Goal: Task Accomplishment & Management: Use online tool/utility

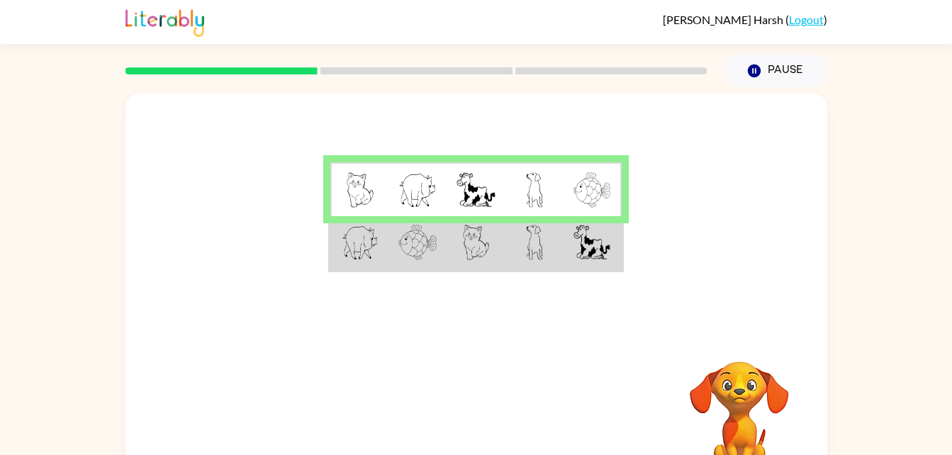
click at [381, 250] on td at bounding box center [359, 243] width 58 height 55
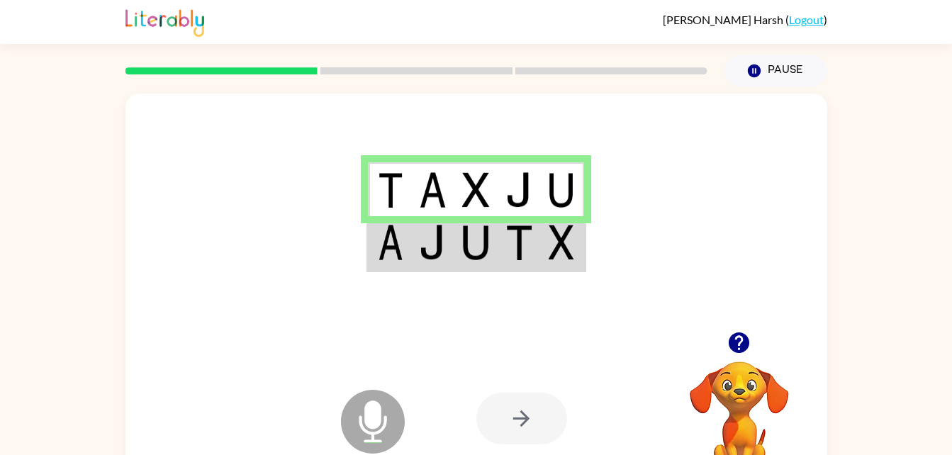
click at [513, 260] on img at bounding box center [518, 242] width 27 height 35
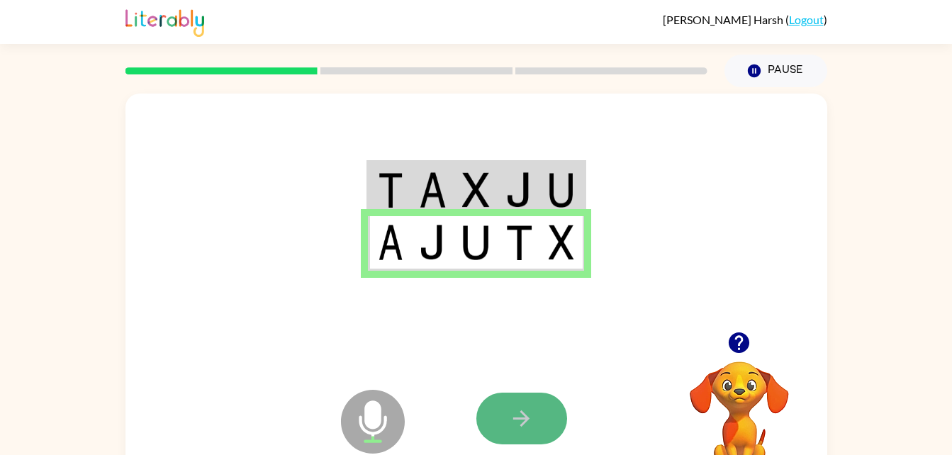
click at [527, 402] on button "button" at bounding box center [521, 419] width 91 height 52
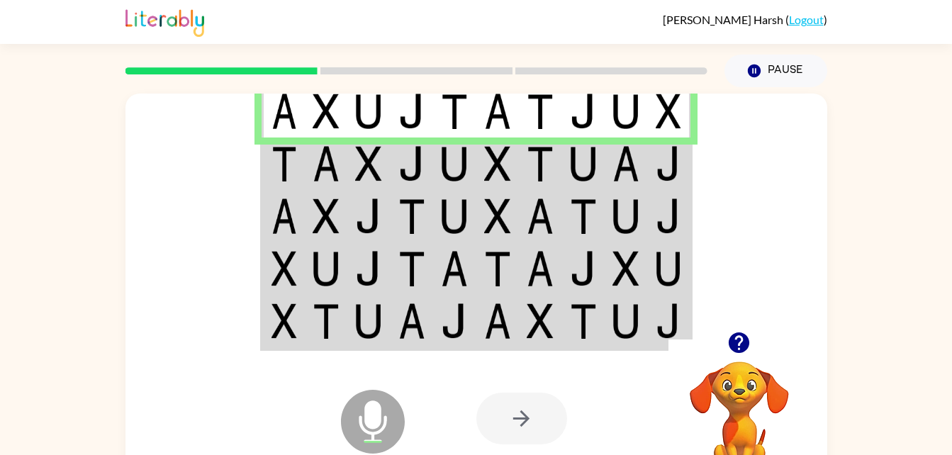
click at [325, 161] on img at bounding box center [326, 163] width 27 height 35
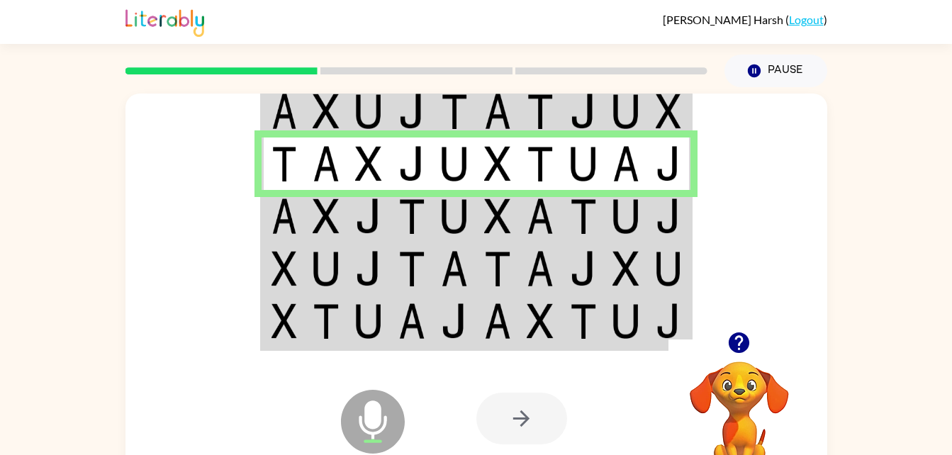
click at [313, 218] on img at bounding box center [326, 215] width 27 height 35
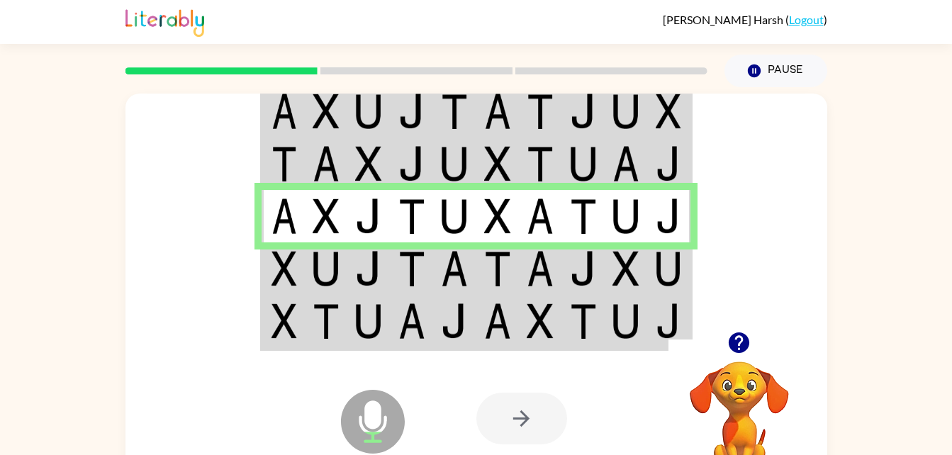
click at [306, 278] on td at bounding box center [326, 268] width 43 height 52
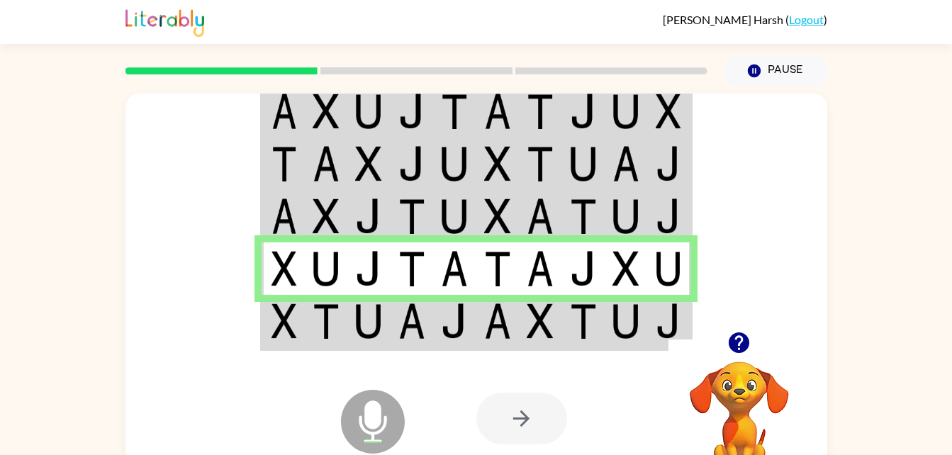
click at [303, 323] on td at bounding box center [283, 322] width 43 height 55
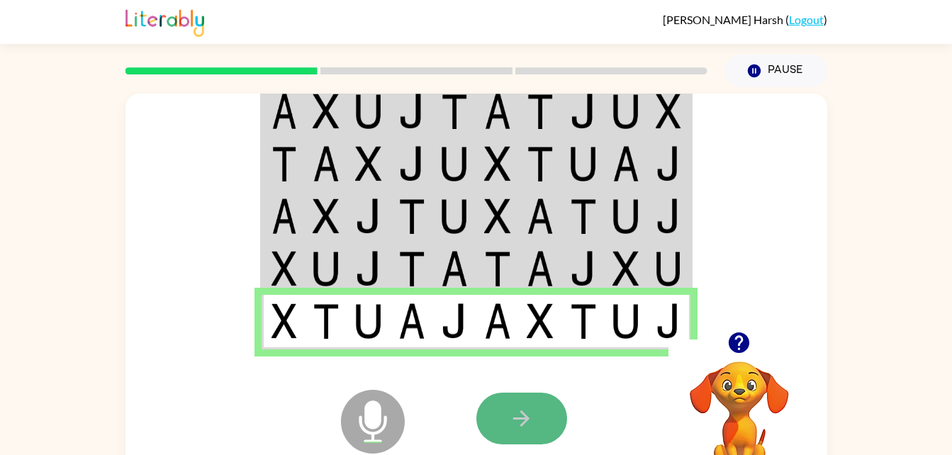
click at [507, 414] on button "button" at bounding box center [521, 419] width 91 height 52
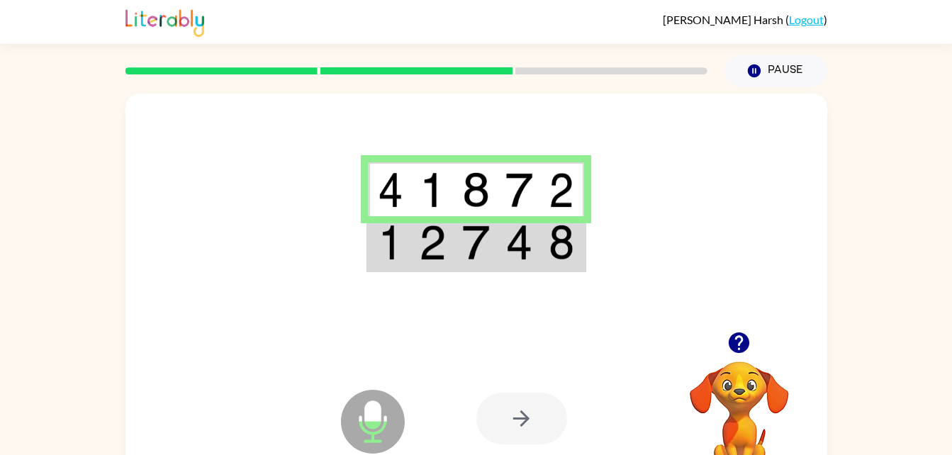
click at [464, 255] on img at bounding box center [475, 242] width 27 height 35
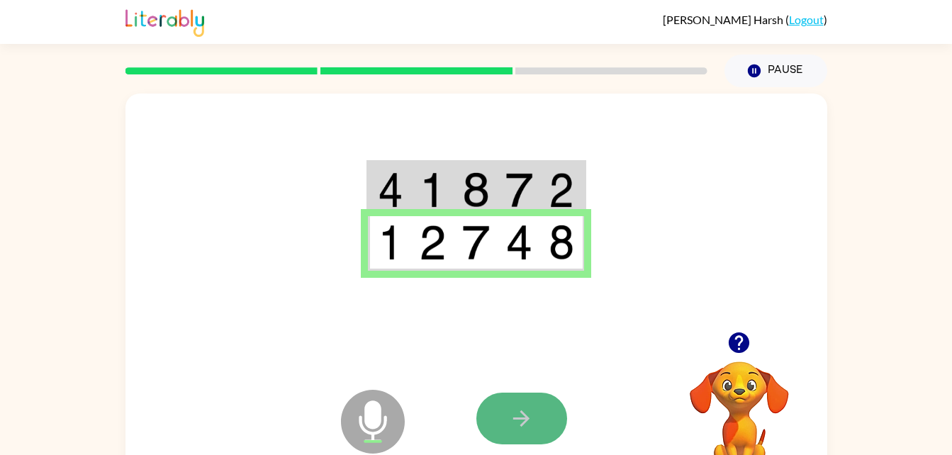
click at [528, 407] on icon "button" at bounding box center [521, 418] width 25 height 25
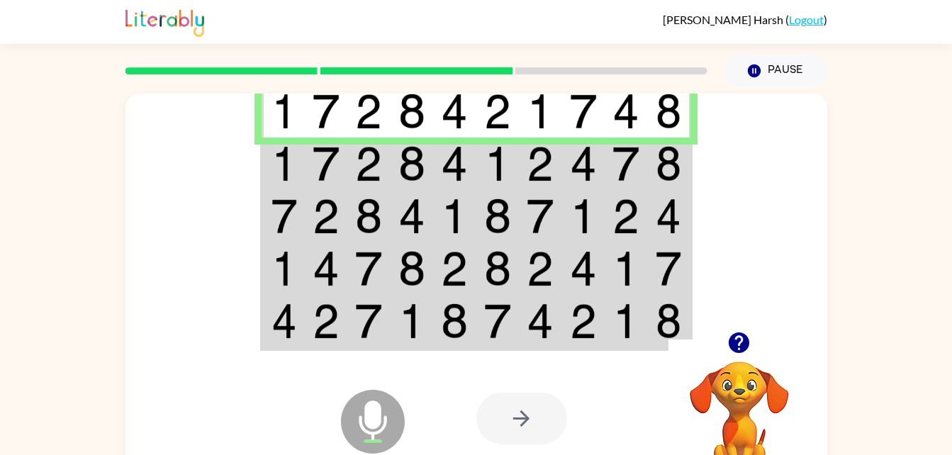
click at [368, 157] on img at bounding box center [368, 163] width 27 height 35
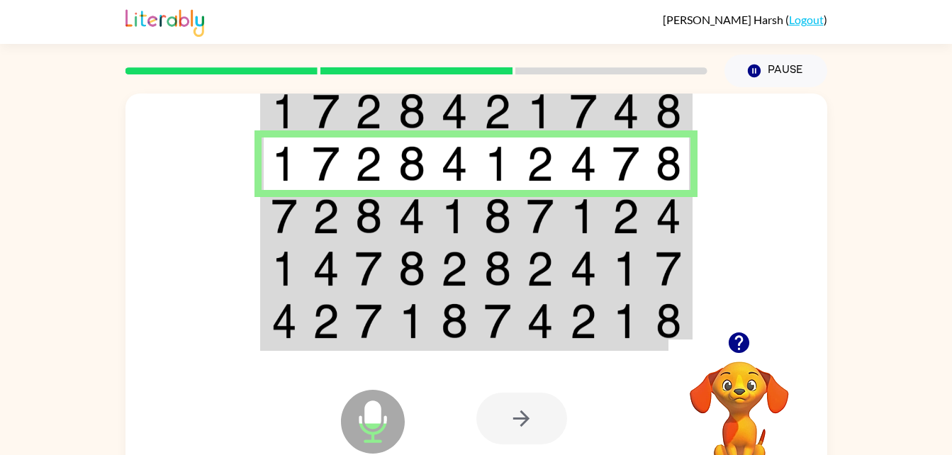
click at [357, 212] on img at bounding box center [368, 215] width 27 height 35
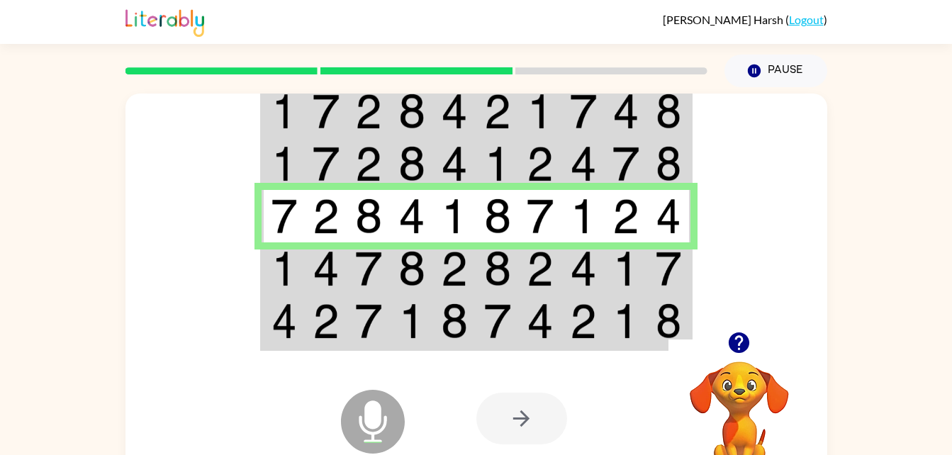
click at [349, 262] on td at bounding box center [368, 268] width 43 height 52
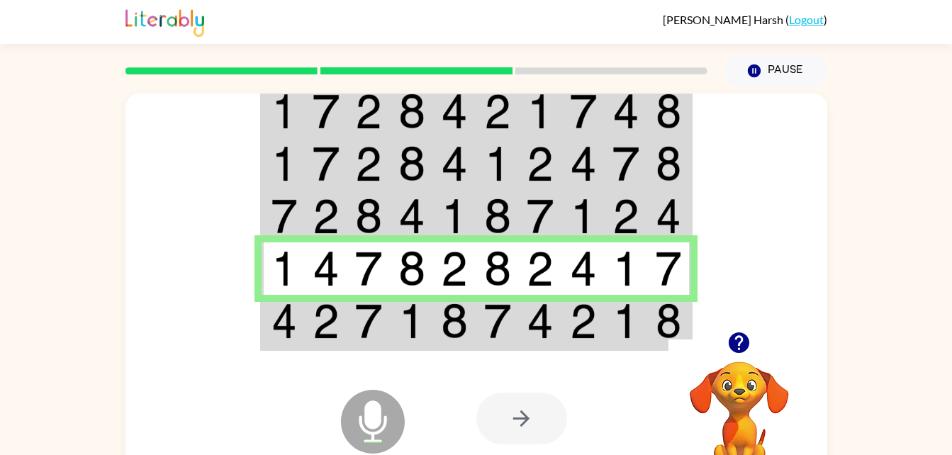
click at [348, 318] on td at bounding box center [368, 322] width 43 height 55
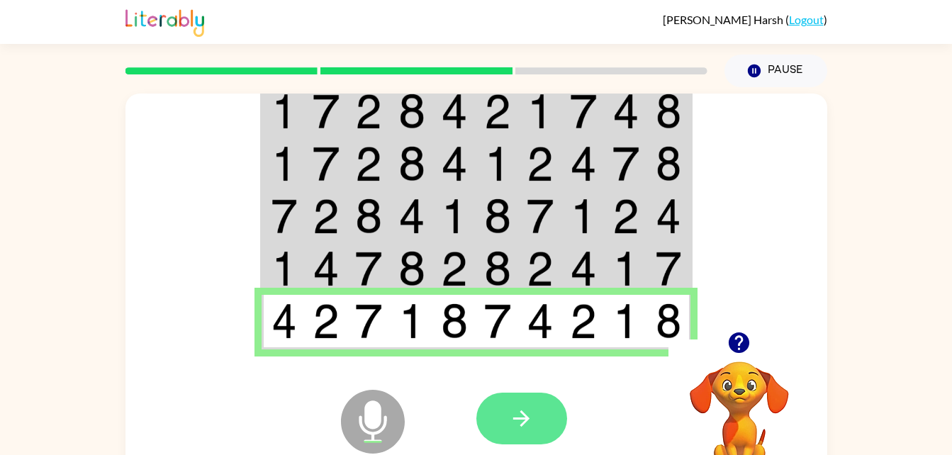
click at [537, 403] on button "button" at bounding box center [521, 419] width 91 height 52
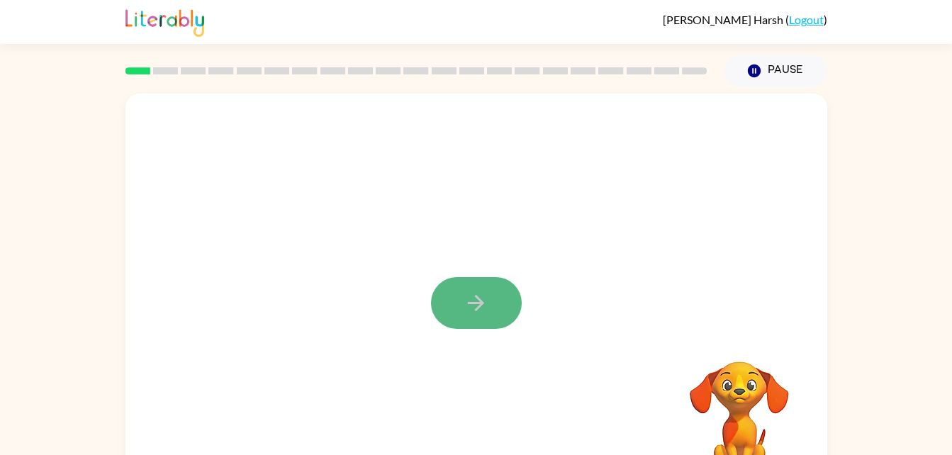
click at [483, 296] on icon "button" at bounding box center [476, 303] width 25 height 25
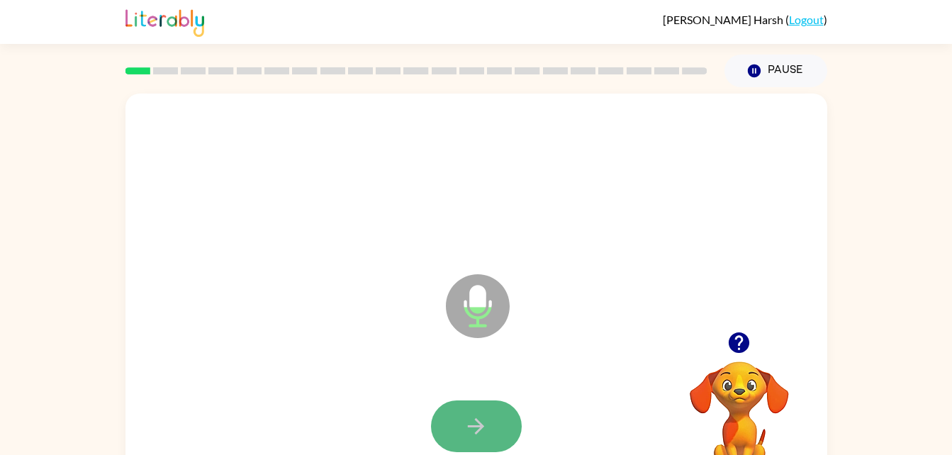
click at [471, 411] on button "button" at bounding box center [476, 427] width 91 height 52
click at [744, 340] on icon "button" at bounding box center [739, 342] width 21 height 21
click at [732, 342] on icon "button" at bounding box center [739, 342] width 21 height 21
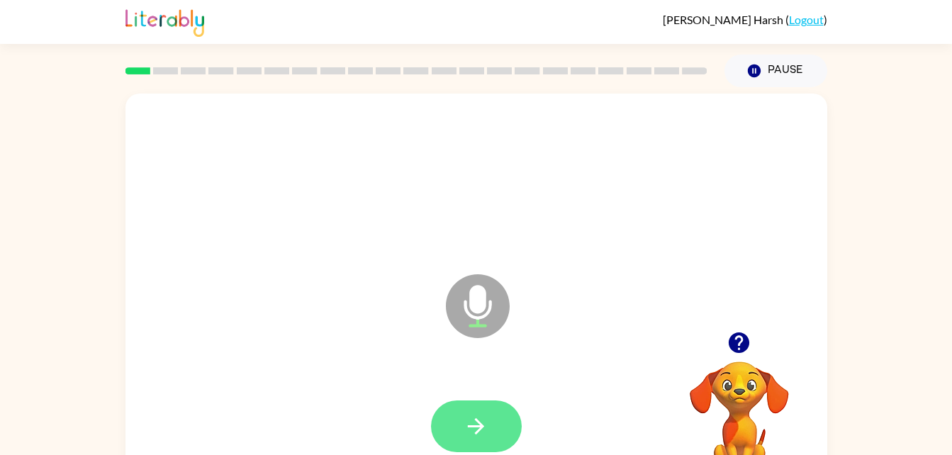
drag, startPoint x: 669, startPoint y: 394, endPoint x: 476, endPoint y: 431, distance: 196.3
click at [476, 431] on div "Microphone The Microphone is here when it is your turn to talk Your browser mus…" at bounding box center [476, 296] width 702 height 405
drag, startPoint x: 476, startPoint y: 431, endPoint x: 407, endPoint y: 403, distance: 74.8
click at [407, 403] on div at bounding box center [476, 427] width 673 height 116
click at [457, 432] on button "button" at bounding box center [476, 427] width 91 height 52
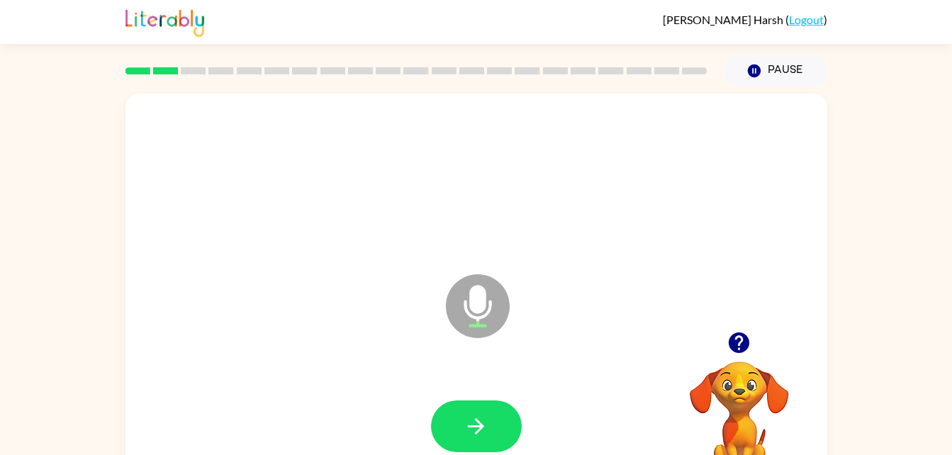
click at [735, 342] on icon "button" at bounding box center [739, 342] width 21 height 21
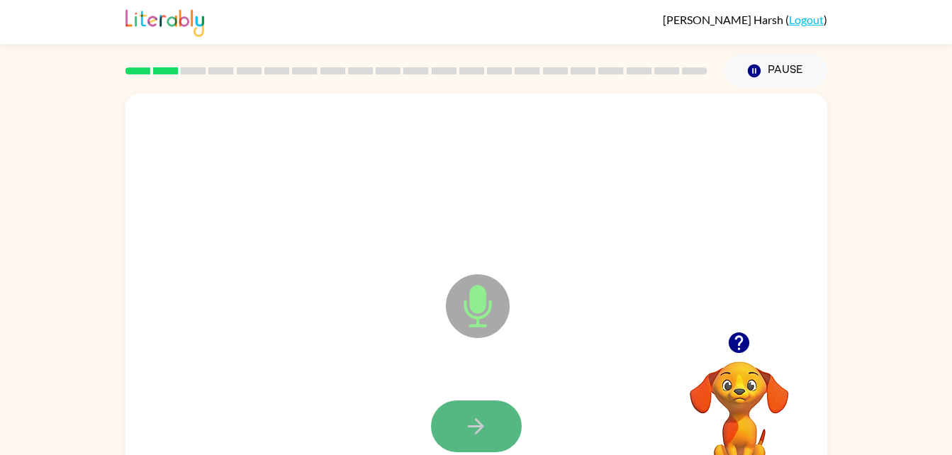
click at [480, 434] on icon "button" at bounding box center [476, 426] width 25 height 25
click at [471, 423] on icon "button" at bounding box center [476, 426] width 25 height 25
click at [466, 423] on icon "button" at bounding box center [476, 426] width 25 height 25
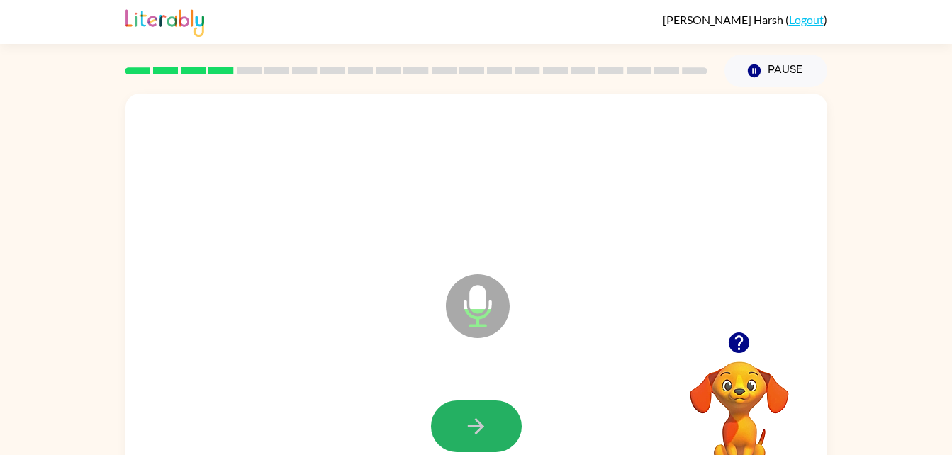
click at [466, 423] on icon "button" at bounding box center [476, 426] width 25 height 25
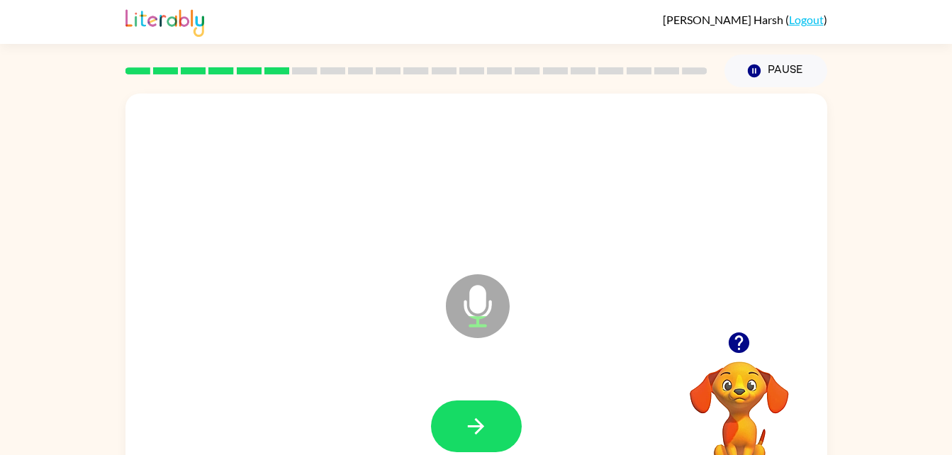
click at [466, 423] on icon "button" at bounding box center [476, 426] width 25 height 25
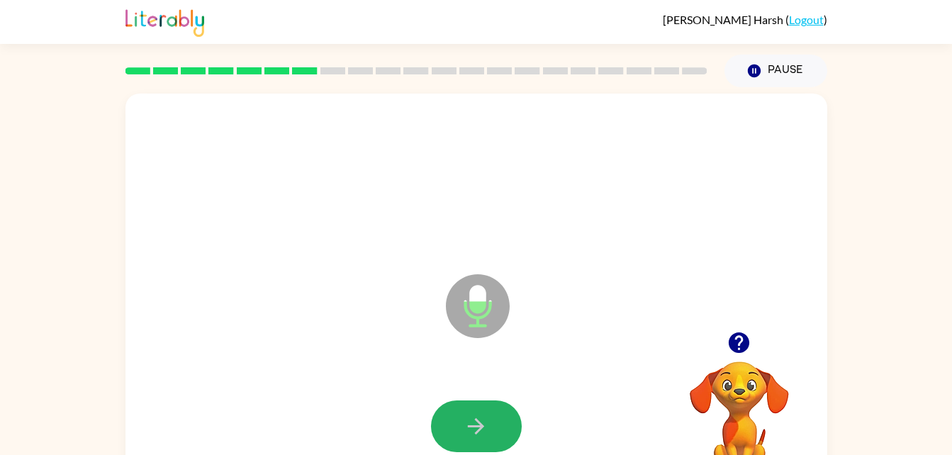
click at [466, 423] on icon "button" at bounding box center [476, 426] width 25 height 25
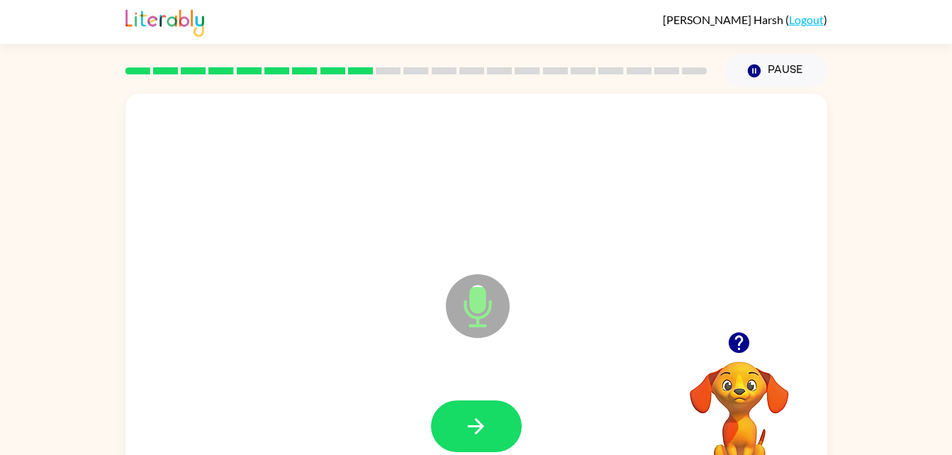
click at [483, 411] on button "button" at bounding box center [476, 427] width 91 height 52
click at [482, 432] on div at bounding box center [476, 427] width 91 height 52
click at [466, 403] on div at bounding box center [476, 427] width 91 height 52
click at [317, 430] on div at bounding box center [476, 427] width 673 height 116
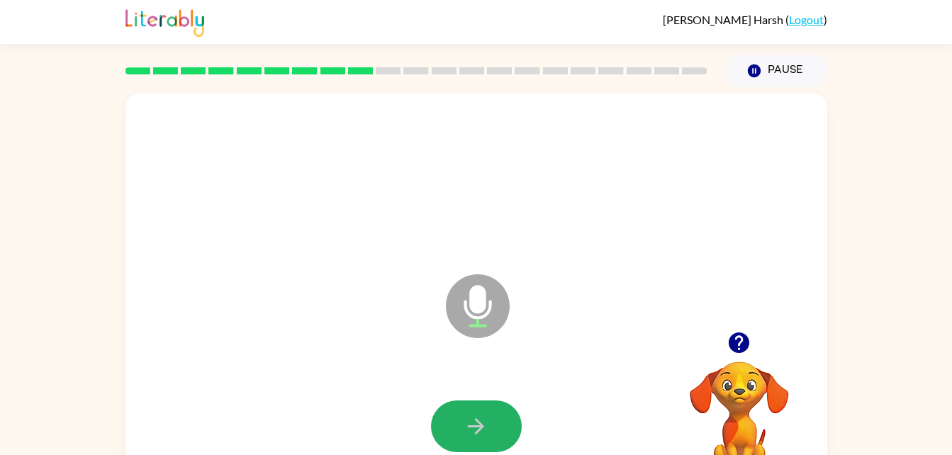
click at [729, 338] on icon "button" at bounding box center [739, 342] width 25 height 25
click at [352, 408] on div at bounding box center [476, 427] width 673 height 116
click at [455, 435] on button "button" at bounding box center [476, 427] width 91 height 52
click at [736, 335] on icon "button" at bounding box center [739, 342] width 21 height 21
click at [481, 424] on icon "button" at bounding box center [476, 426] width 16 height 16
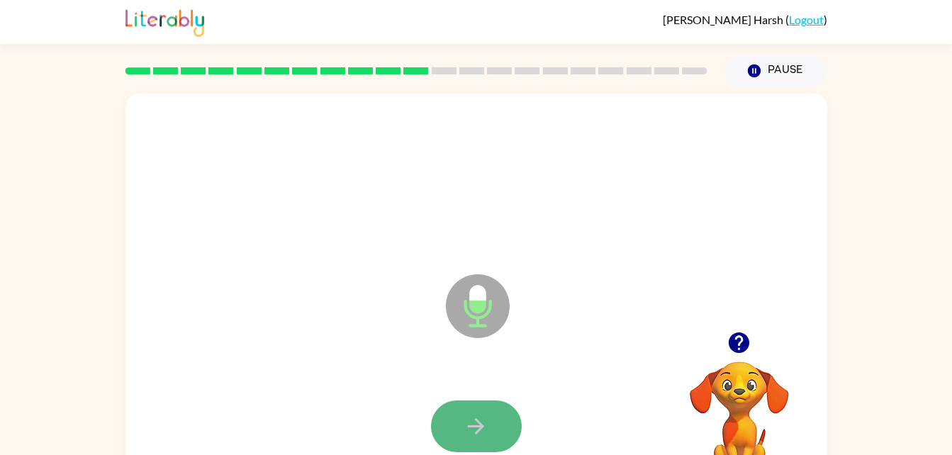
drag, startPoint x: 481, startPoint y: 424, endPoint x: 457, endPoint y: 432, distance: 24.7
click at [457, 432] on button "button" at bounding box center [476, 427] width 91 height 52
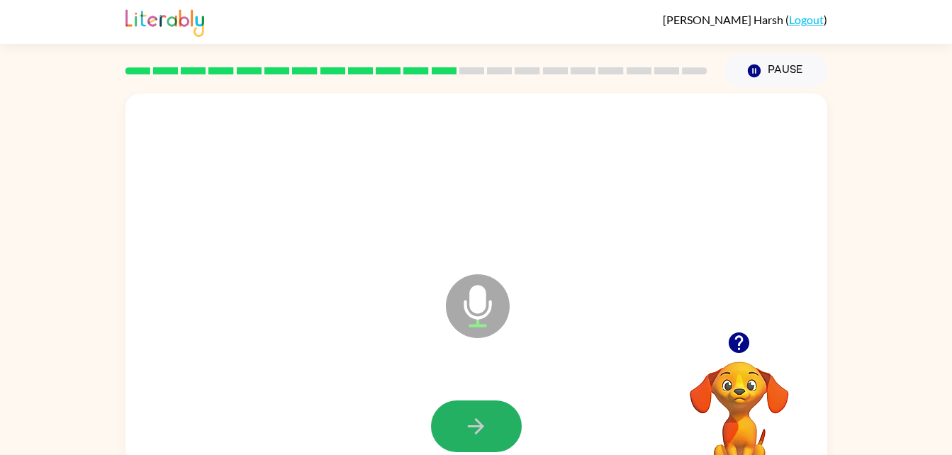
click at [457, 432] on button "button" at bounding box center [476, 427] width 91 height 52
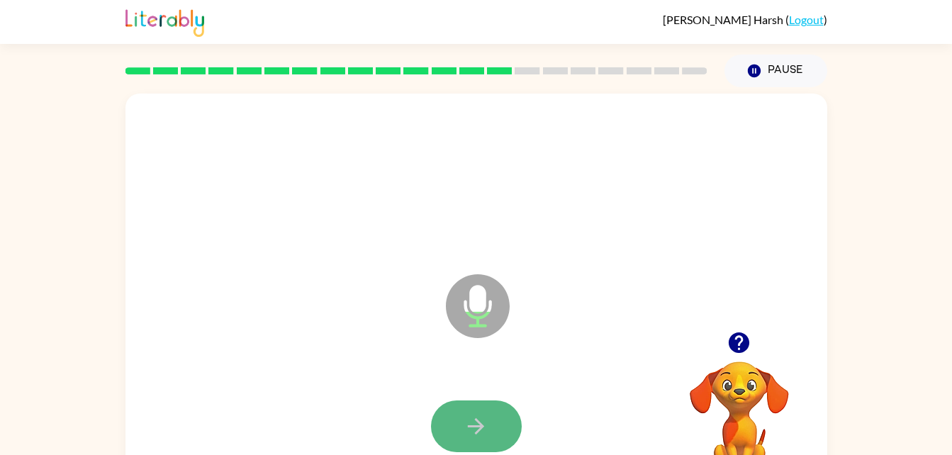
click at [457, 432] on button "button" at bounding box center [476, 427] width 91 height 52
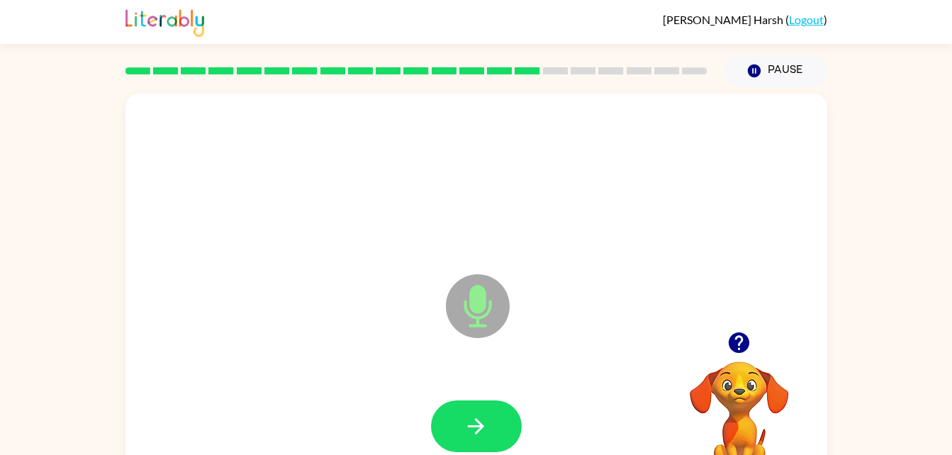
click at [457, 432] on button "button" at bounding box center [476, 427] width 91 height 52
click at [739, 340] on icon "button" at bounding box center [739, 342] width 21 height 21
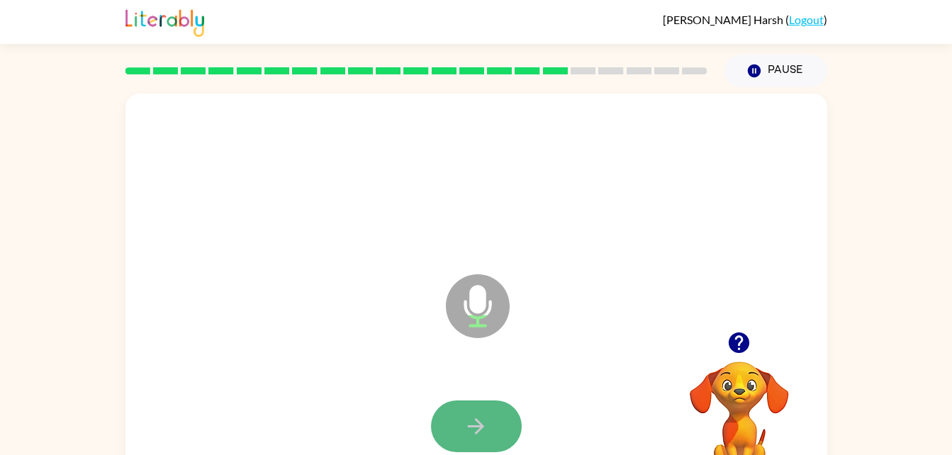
click at [473, 431] on icon "button" at bounding box center [476, 426] width 25 height 25
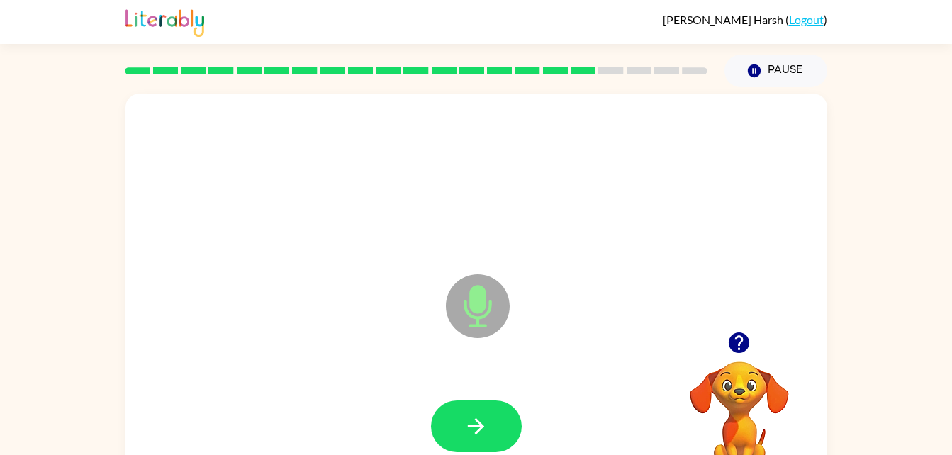
click at [473, 431] on icon "button" at bounding box center [476, 426] width 25 height 25
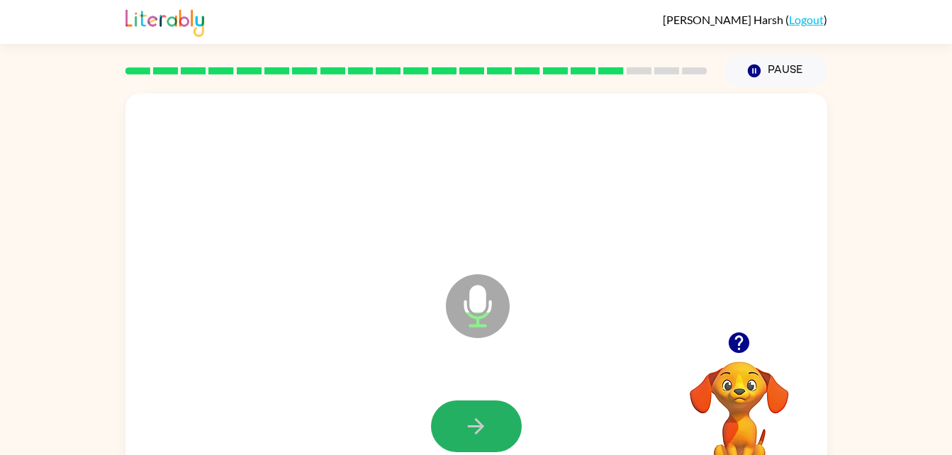
click at [473, 431] on icon "button" at bounding box center [476, 426] width 25 height 25
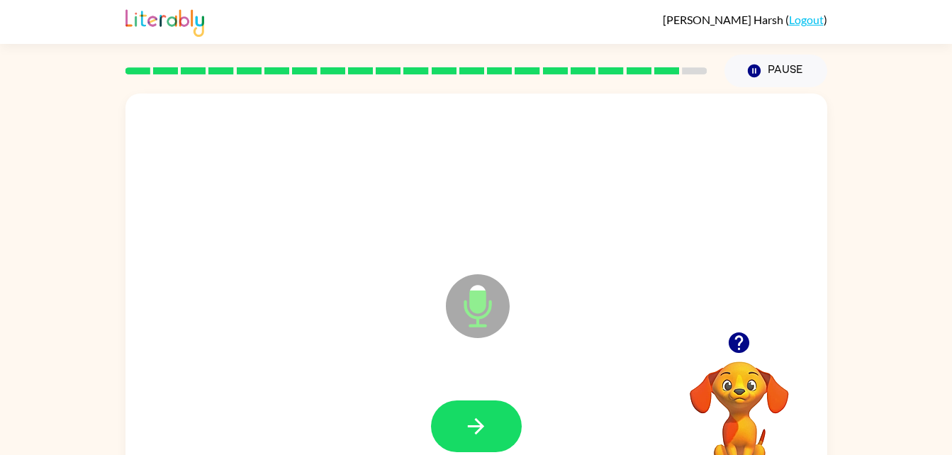
click at [473, 431] on icon "button" at bounding box center [476, 426] width 25 height 25
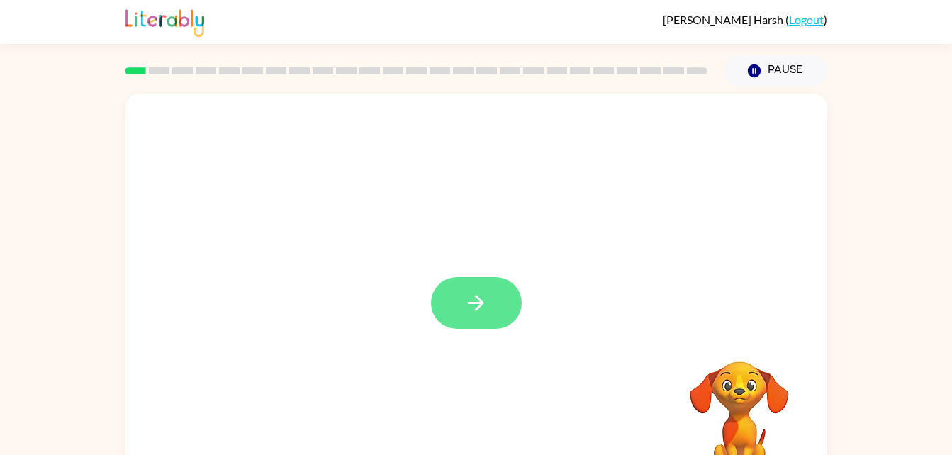
click at [491, 294] on button "button" at bounding box center [476, 303] width 91 height 52
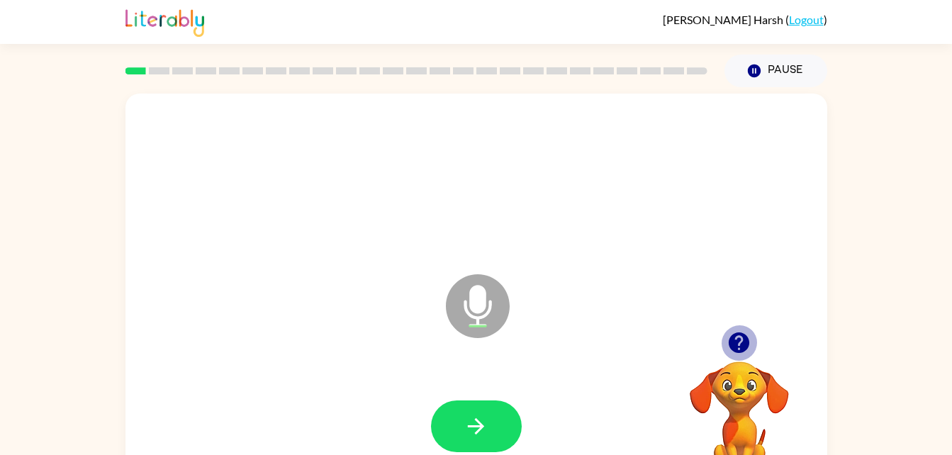
click at [735, 335] on icon "button" at bounding box center [739, 342] width 21 height 21
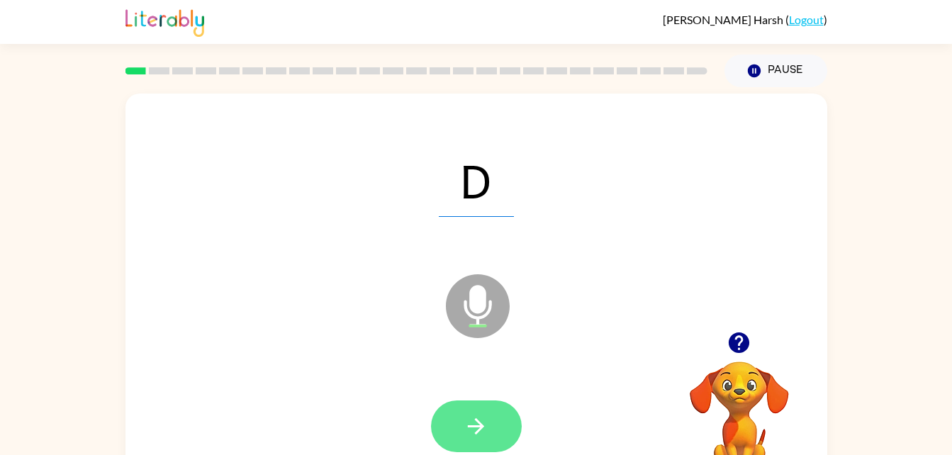
click at [466, 420] on icon "button" at bounding box center [476, 426] width 25 height 25
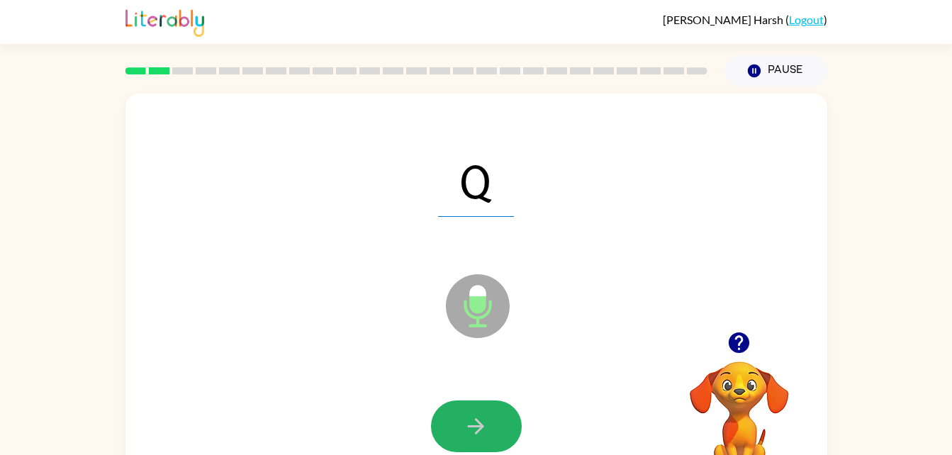
click at [466, 420] on icon "button" at bounding box center [476, 426] width 25 height 25
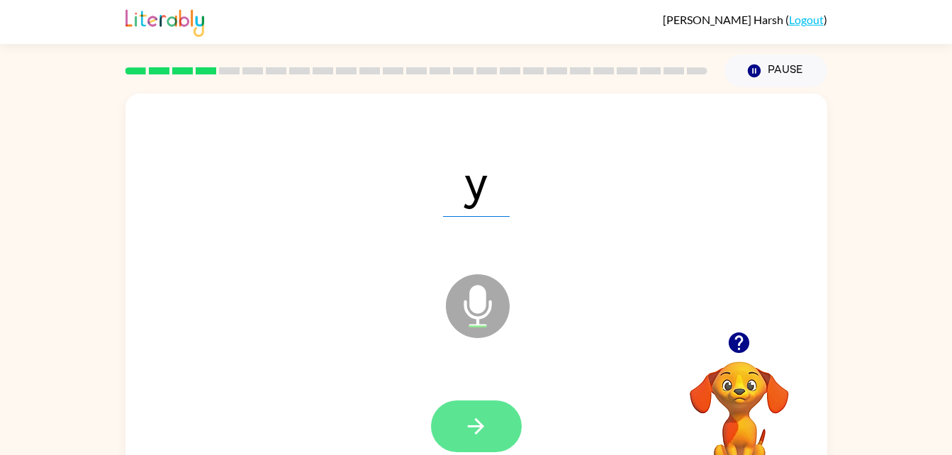
click at [463, 424] on button "button" at bounding box center [476, 427] width 91 height 52
click at [470, 304] on icon "Microphone The Microphone is here when it is your turn to talk" at bounding box center [548, 324] width 213 height 106
click at [485, 423] on icon "button" at bounding box center [476, 426] width 25 height 25
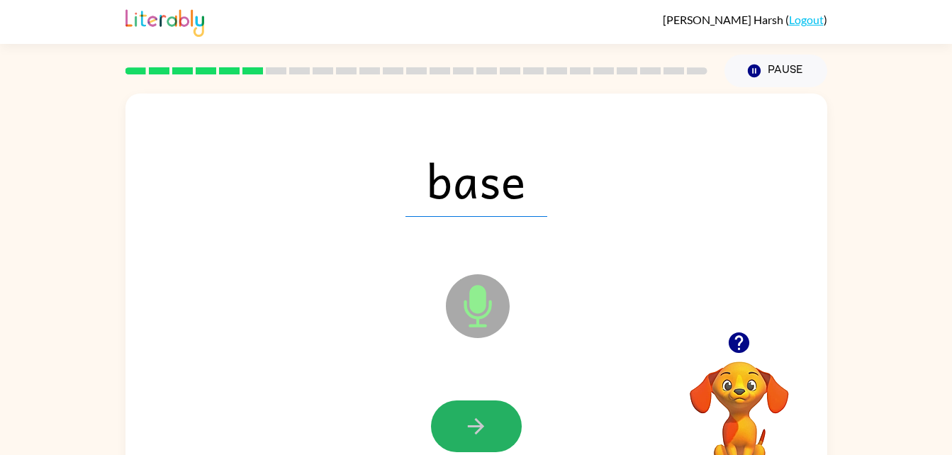
click at [485, 423] on icon "button" at bounding box center [476, 426] width 25 height 25
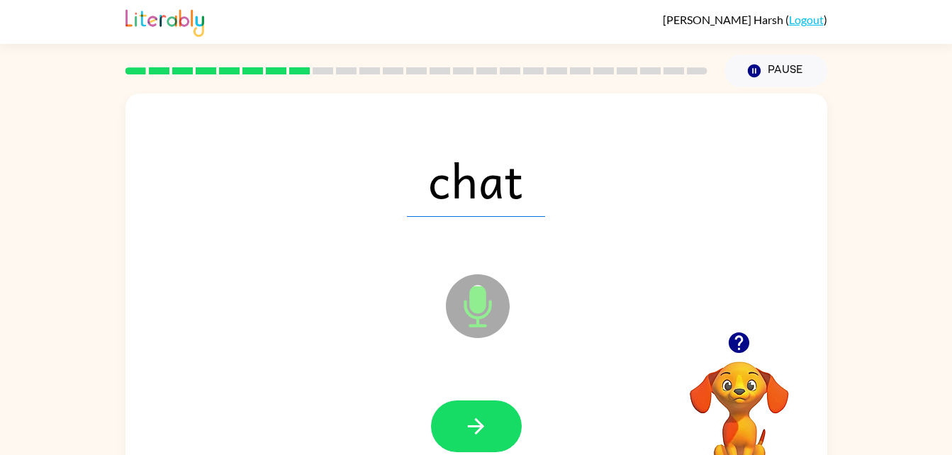
click at [485, 423] on icon "button" at bounding box center [476, 426] width 25 height 25
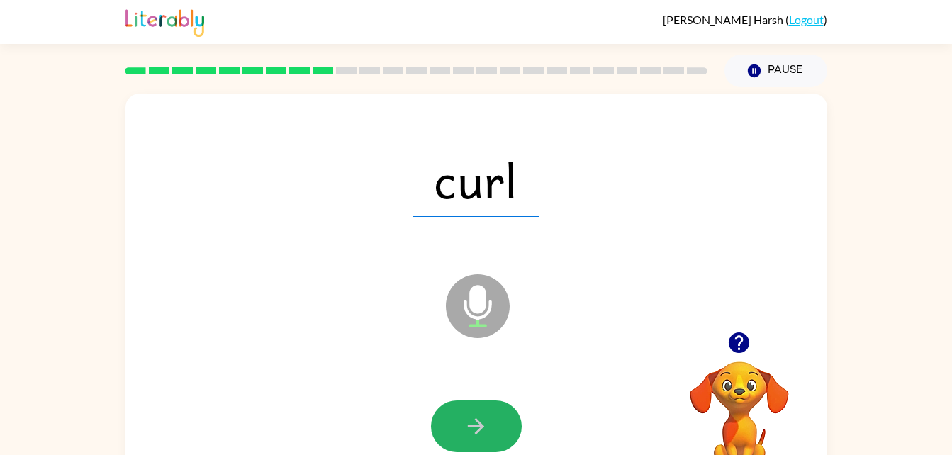
click at [485, 423] on icon "button" at bounding box center [476, 426] width 25 height 25
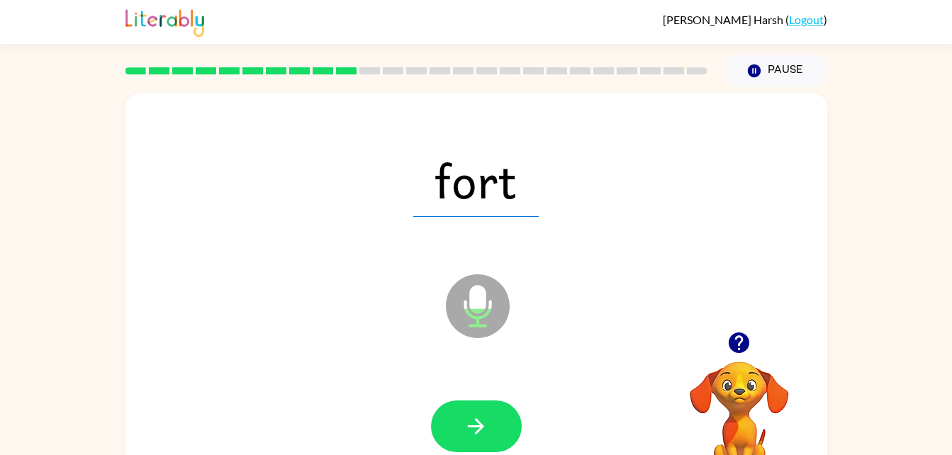
click at [485, 423] on icon "button" at bounding box center [476, 426] width 25 height 25
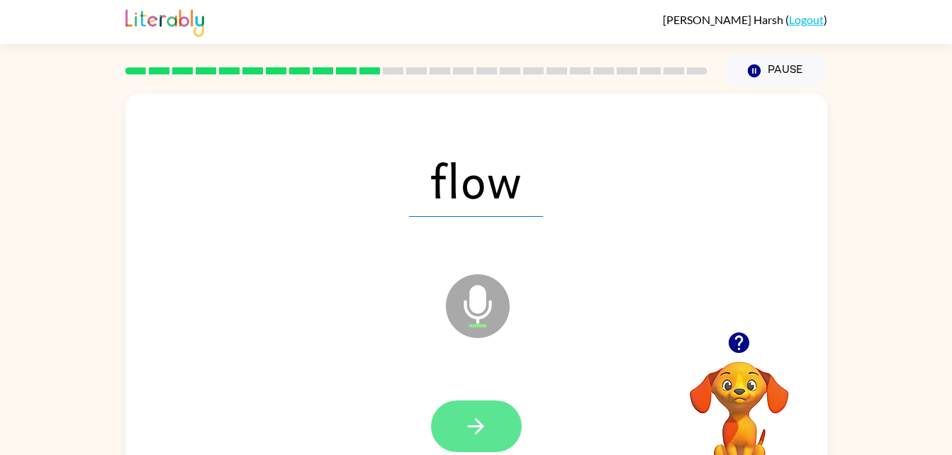
click at [485, 423] on icon "button" at bounding box center [476, 426] width 25 height 25
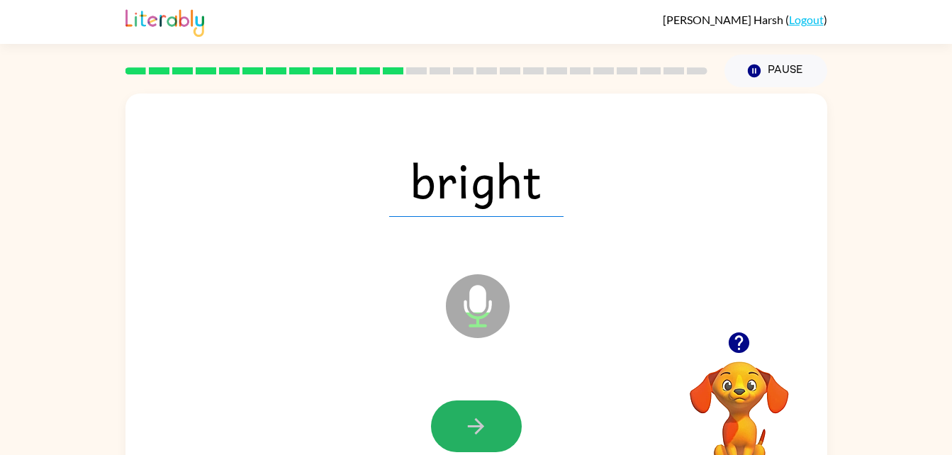
click at [485, 423] on icon "button" at bounding box center [476, 426] width 25 height 25
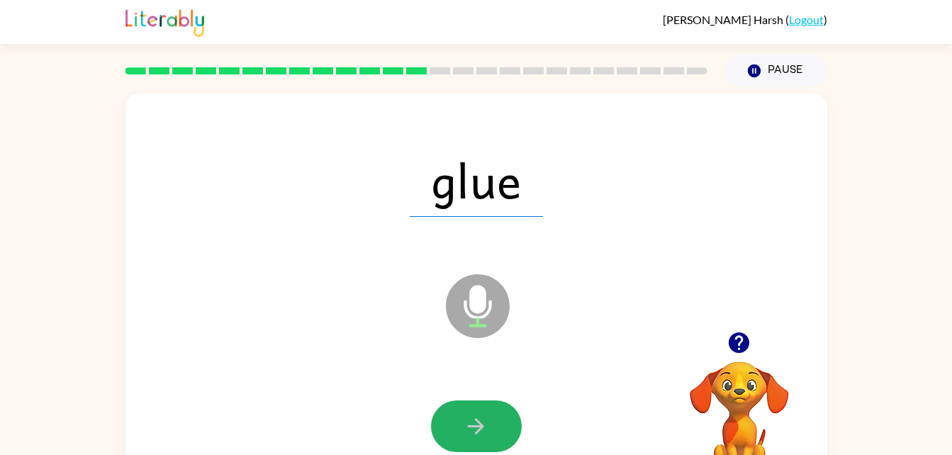
click at [485, 423] on icon "button" at bounding box center [476, 426] width 25 height 25
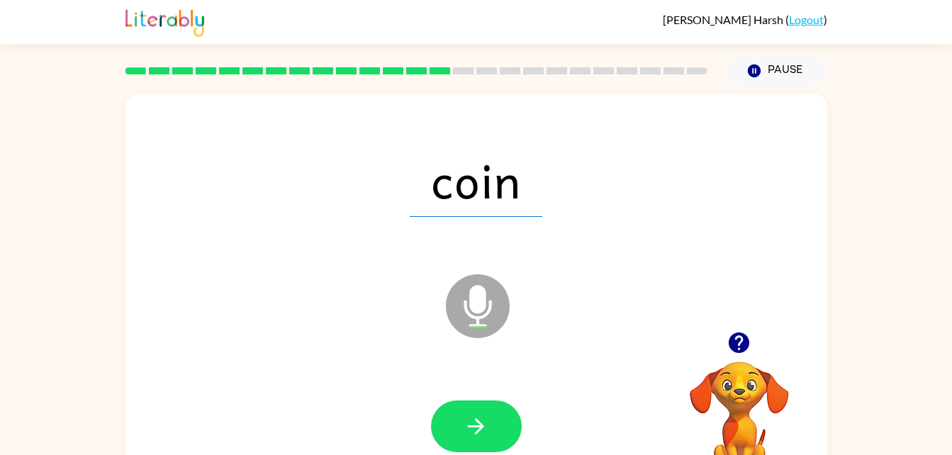
drag, startPoint x: 485, startPoint y: 423, endPoint x: 429, endPoint y: 435, distance: 57.4
click at [429, 435] on div at bounding box center [476, 427] width 673 height 116
click at [444, 424] on button "button" at bounding box center [476, 427] width 91 height 52
drag, startPoint x: 448, startPoint y: 427, endPoint x: 440, endPoint y: 431, distance: 9.5
click at [440, 431] on button "button" at bounding box center [476, 427] width 91 height 52
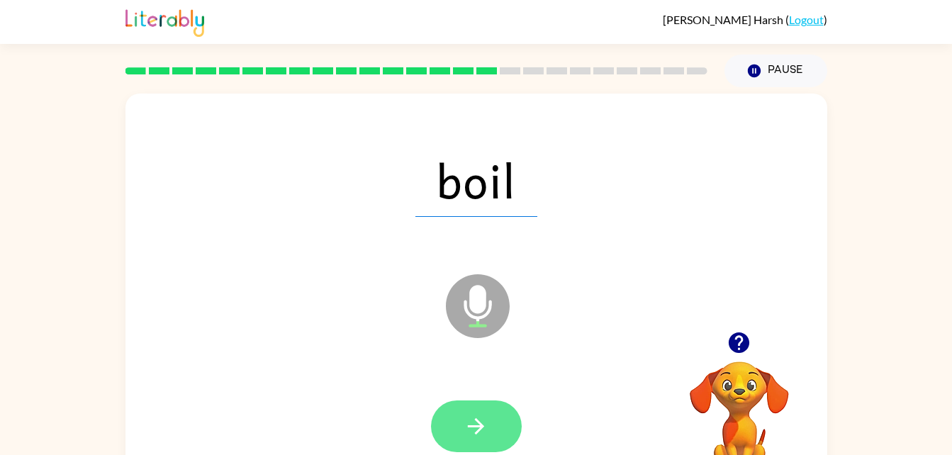
click at [474, 431] on icon "button" at bounding box center [476, 426] width 25 height 25
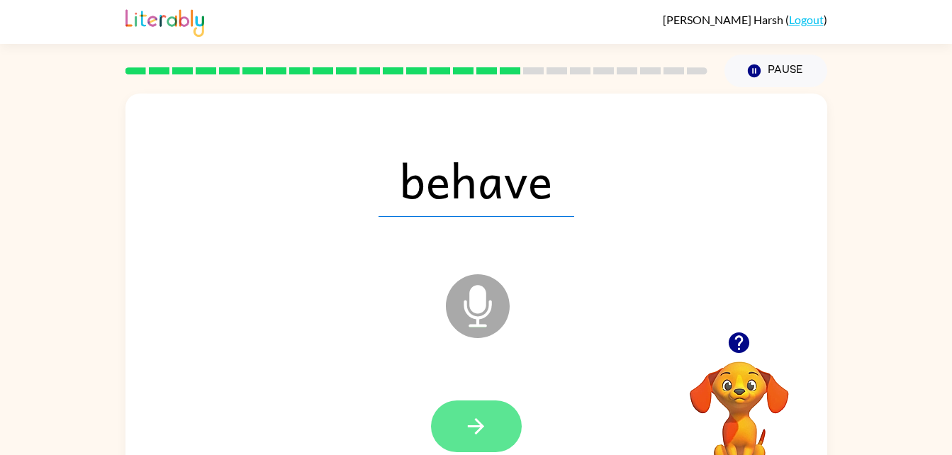
drag, startPoint x: 474, startPoint y: 431, endPoint x: 444, endPoint y: 430, distance: 30.5
click at [444, 430] on button "button" at bounding box center [476, 427] width 91 height 52
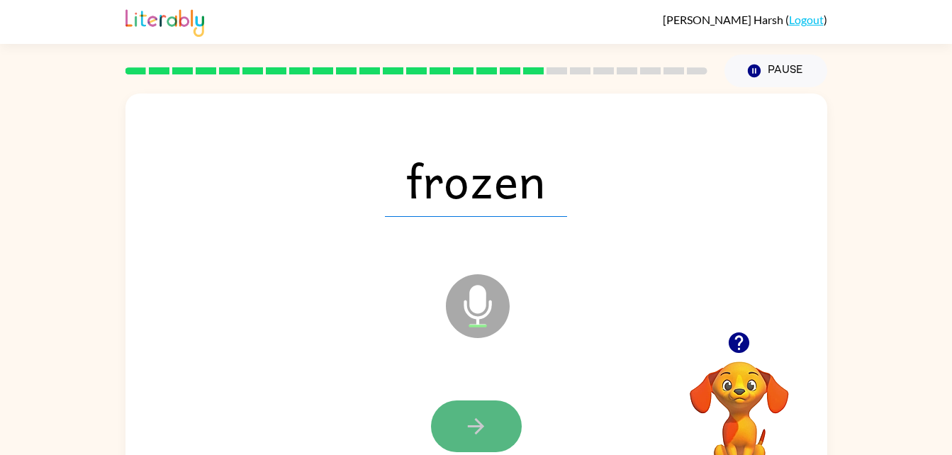
click at [469, 422] on icon "button" at bounding box center [476, 426] width 25 height 25
drag, startPoint x: 469, startPoint y: 422, endPoint x: 444, endPoint y: 420, distance: 24.2
click at [444, 420] on button "button" at bounding box center [476, 427] width 91 height 52
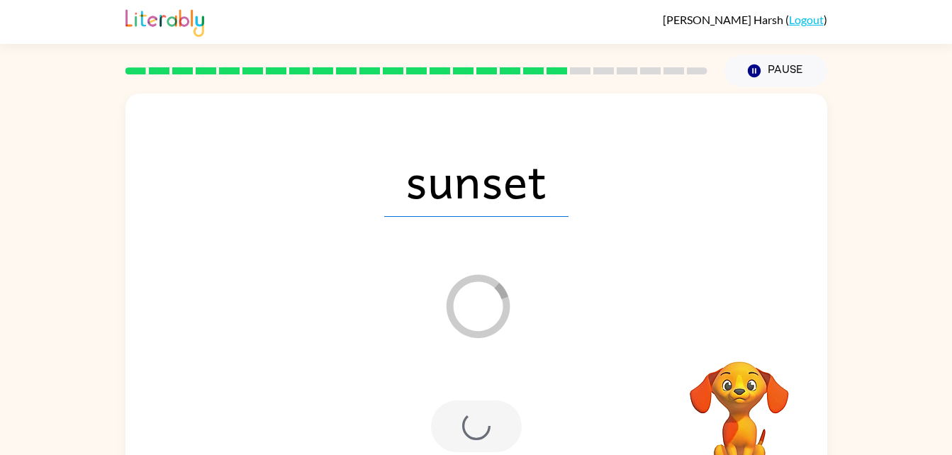
drag, startPoint x: 444, startPoint y: 420, endPoint x: 453, endPoint y: 436, distance: 18.4
click at [453, 436] on div at bounding box center [476, 427] width 91 height 52
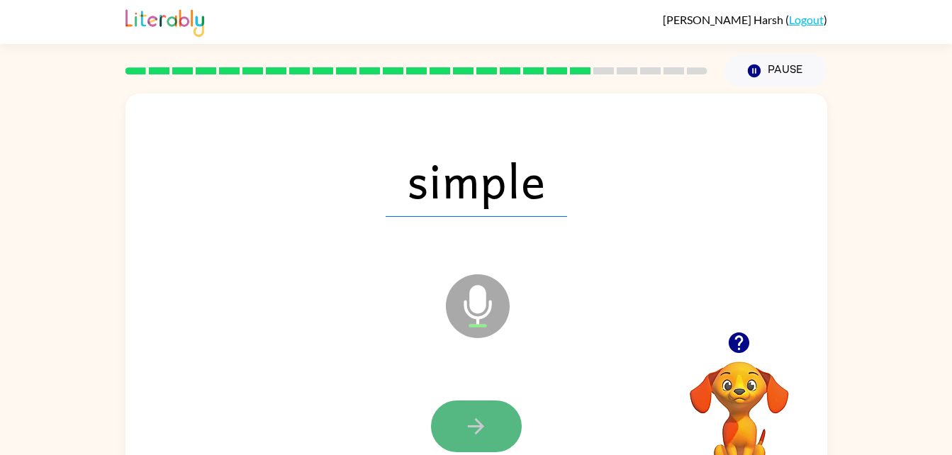
click at [462, 430] on button "button" at bounding box center [476, 427] width 91 height 52
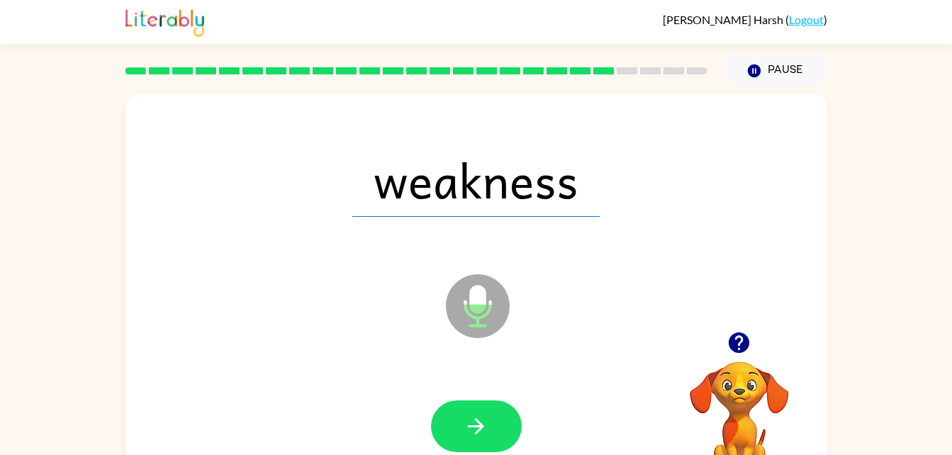
drag, startPoint x: 462, startPoint y: 430, endPoint x: 440, endPoint y: 426, distance: 22.3
click at [440, 426] on button "button" at bounding box center [476, 427] width 91 height 52
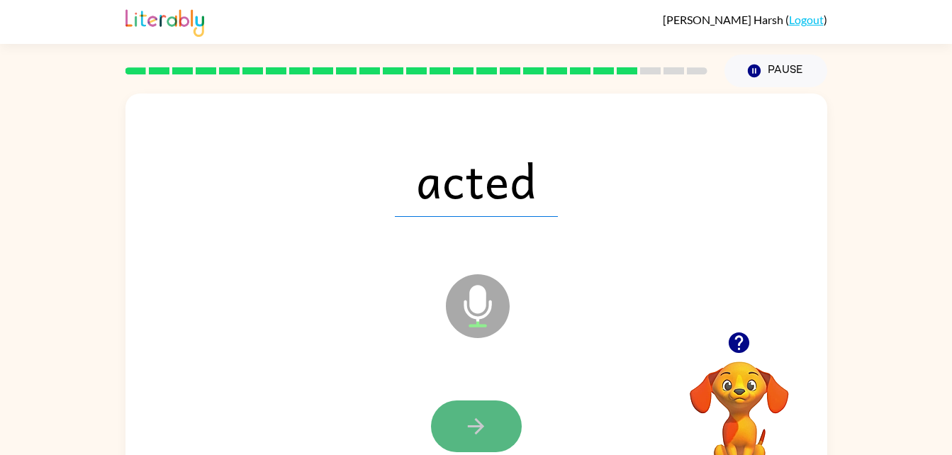
drag, startPoint x: 440, startPoint y: 426, endPoint x: 457, endPoint y: 438, distance: 20.8
click at [457, 438] on button "button" at bounding box center [476, 427] width 91 height 52
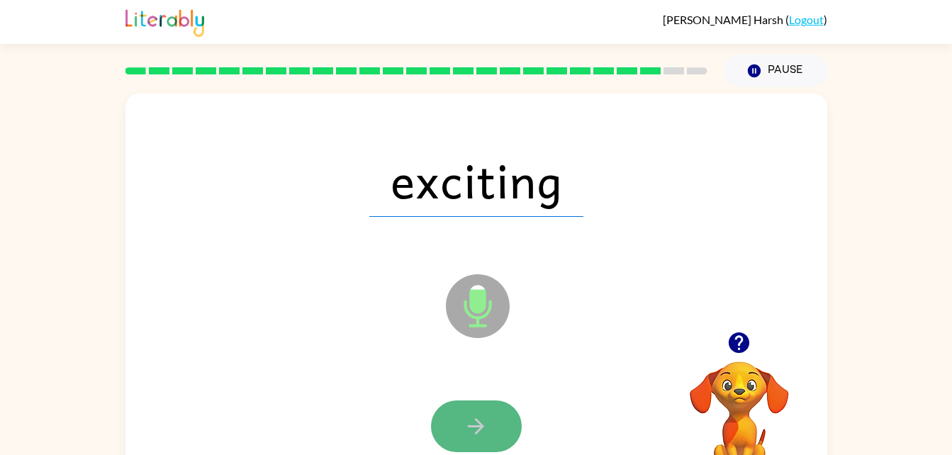
click at [467, 418] on icon "button" at bounding box center [476, 426] width 25 height 25
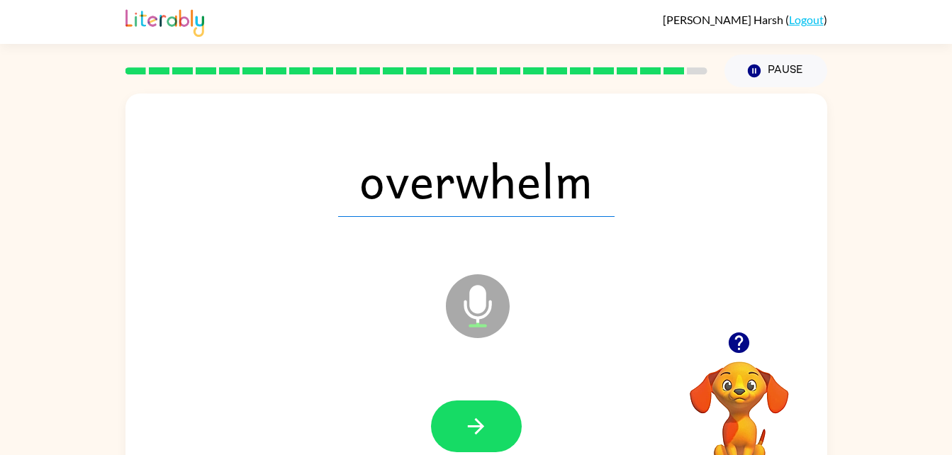
click at [467, 418] on icon "button" at bounding box center [476, 426] width 25 height 25
